Goal: Find specific page/section: Find specific page/section

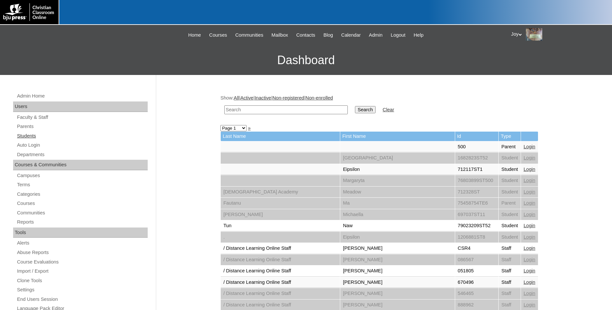
click at [31, 137] on link "Students" at bounding box center [81, 136] width 131 height 8
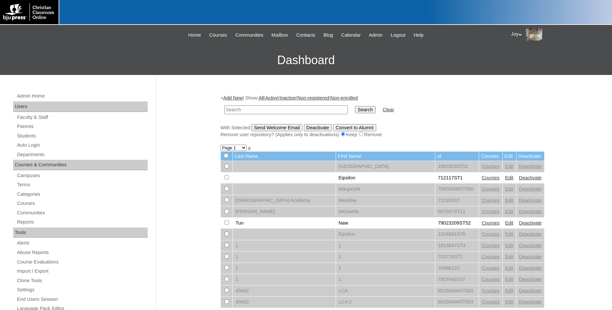
click at [287, 113] on input "text" at bounding box center [285, 109] width 123 height 9
type input "Stella"
click at [355, 106] on input "Search" at bounding box center [365, 109] width 20 height 7
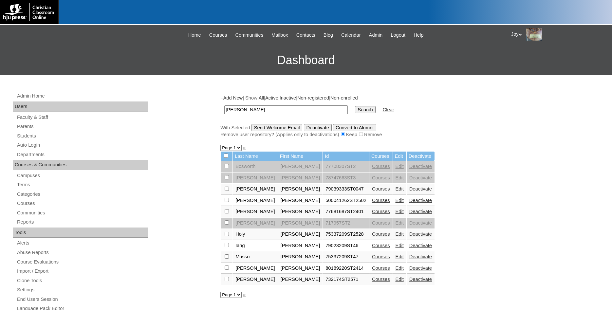
click at [372, 281] on link "Courses" at bounding box center [381, 279] width 18 height 5
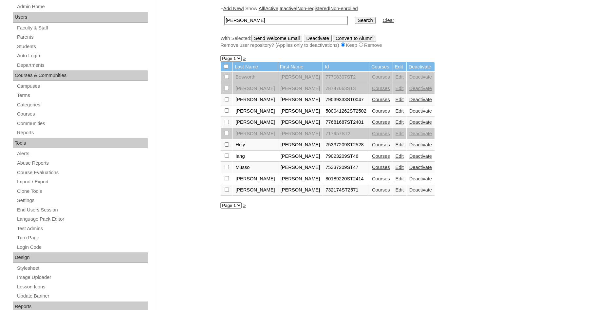
scroll to position [100, 0]
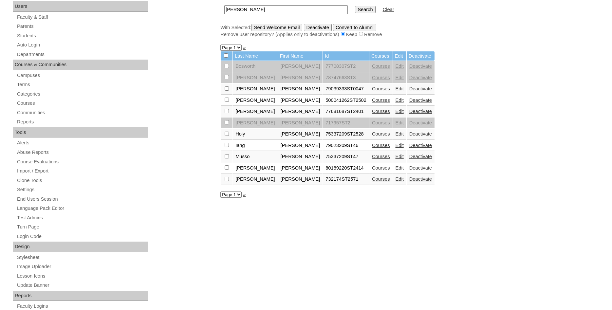
click at [395, 182] on link "Edit" at bounding box center [399, 178] width 8 height 5
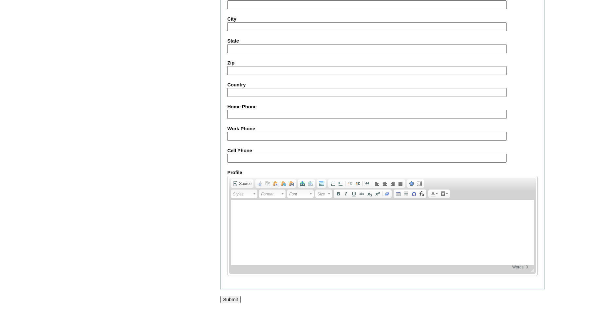
scroll to position [699, 0]
click at [235, 301] on input "Submit" at bounding box center [230, 299] width 20 height 7
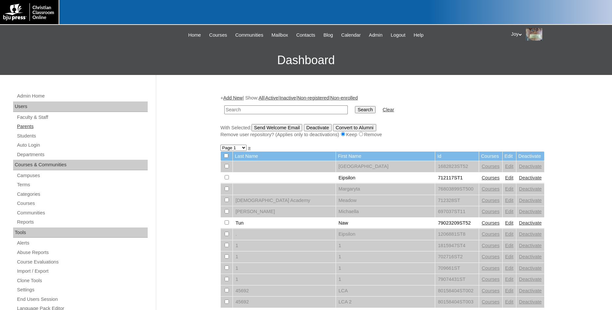
click at [37, 129] on link "Parents" at bounding box center [81, 126] width 131 height 8
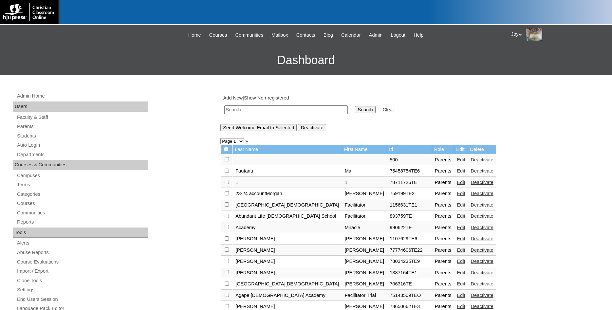
paste input "[PERSON_NAME][EMAIL_ADDRESS][DOMAIN_NAME]"
type input "[PERSON_NAME][EMAIL_ADDRESS][DOMAIN_NAME]"
click at [361, 106] on input "Search" at bounding box center [365, 109] width 20 height 7
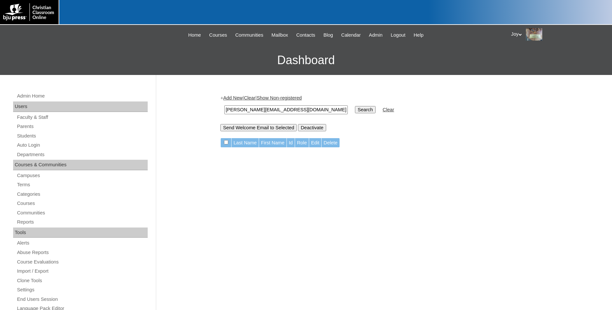
drag, startPoint x: 328, startPoint y: 112, endPoint x: 175, endPoint y: 100, distance: 152.6
click at [224, 105] on input "[PERSON_NAME][EMAIL_ADDRESS][DOMAIN_NAME]" at bounding box center [285, 109] width 123 height 9
paste input "76906442"
type input "76906442"
click at [358, 109] on input "Search" at bounding box center [365, 109] width 20 height 7
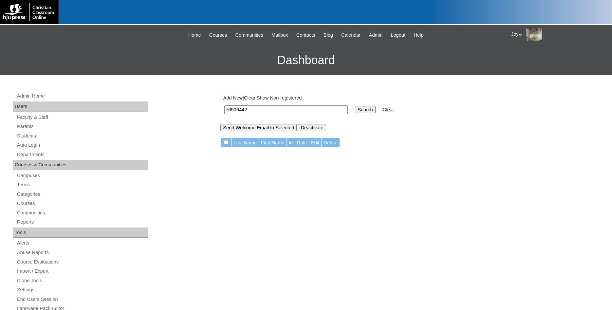
click at [356, 113] on input "Search" at bounding box center [365, 109] width 20 height 7
click at [20, 129] on link "Parents" at bounding box center [81, 126] width 131 height 8
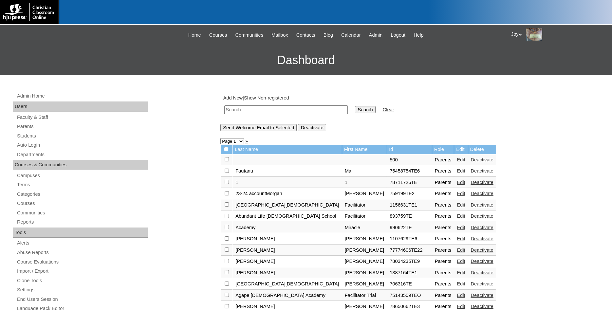
paste input "76906442"
type input "76906442"
click at [358, 111] on input "Search" at bounding box center [365, 109] width 20 height 7
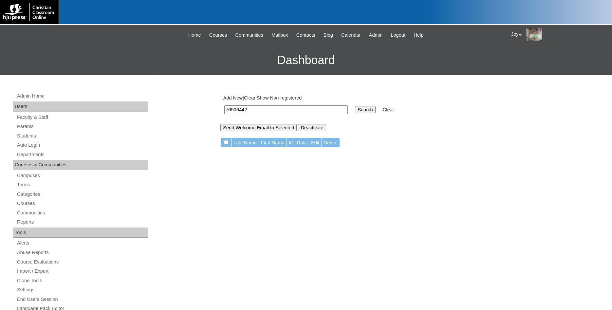
drag, startPoint x: 300, startPoint y: 112, endPoint x: 43, endPoint y: 69, distance: 260.8
click at [224, 105] on input "76906442" at bounding box center [285, 109] width 123 height 9
type input "[PERSON_NAME]"
click at [355, 106] on input "Search" at bounding box center [365, 109] width 20 height 7
